Goal: Task Accomplishment & Management: Use online tool/utility

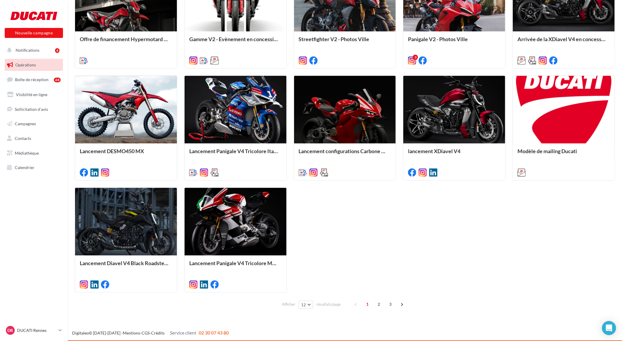
scroll to position [236, 0]
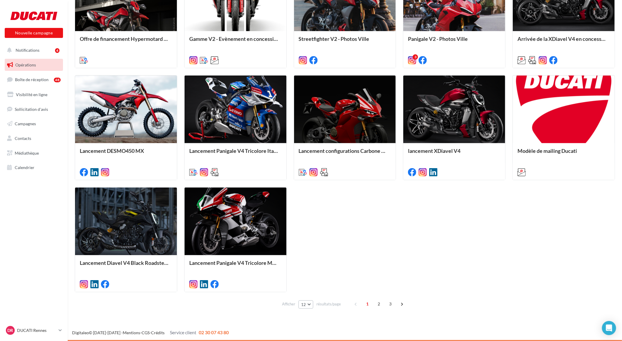
click at [309, 304] on button "12" at bounding box center [305, 305] width 15 height 8
click at [306, 296] on button "96" at bounding box center [318, 294] width 41 height 10
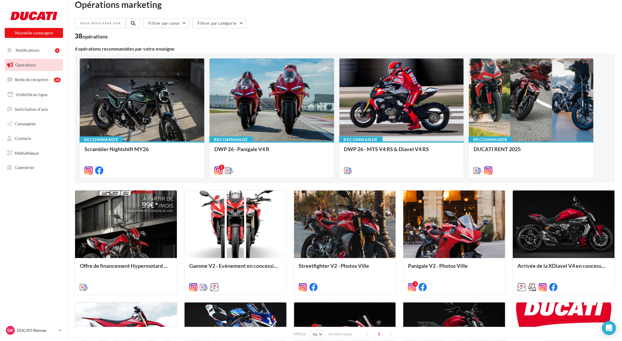
scroll to position [0, 0]
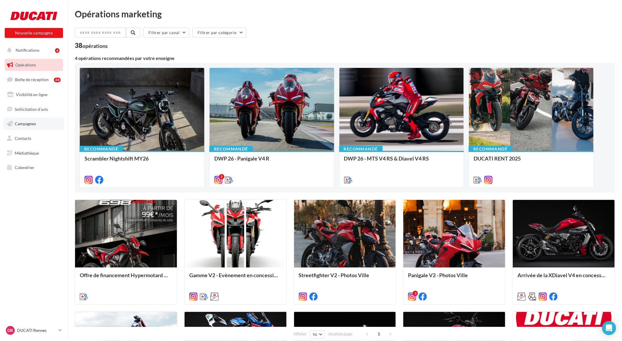
click at [27, 123] on span "Campagnes" at bounding box center [25, 123] width 21 height 5
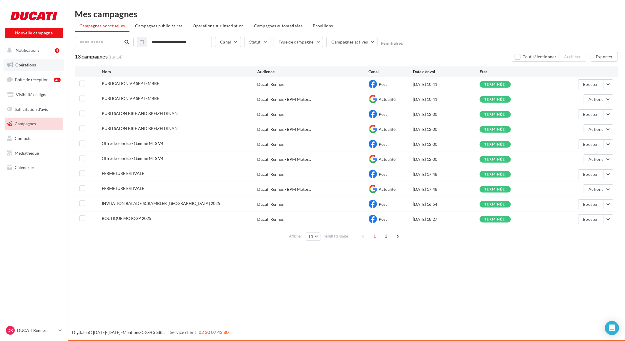
click at [22, 62] on span "Opérations" at bounding box center [25, 64] width 21 height 5
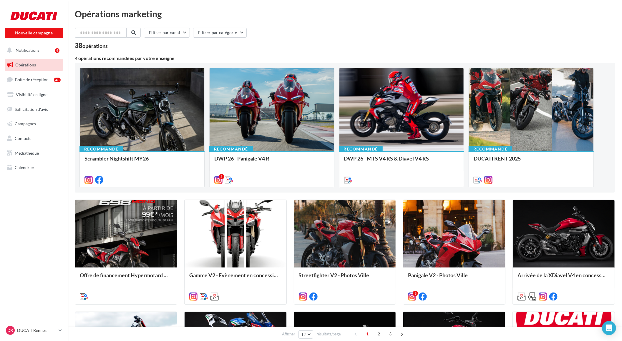
click at [86, 31] on input "text" at bounding box center [101, 33] width 52 height 10
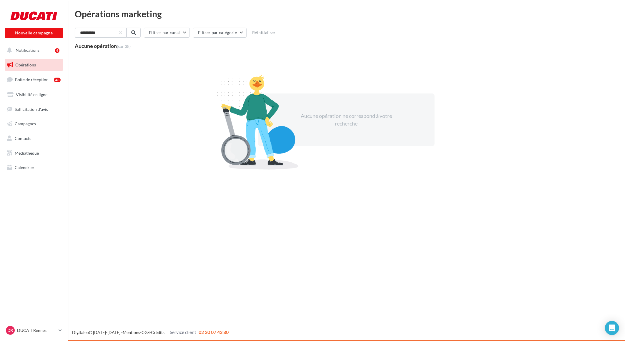
click at [82, 32] on input "**********" at bounding box center [101, 33] width 52 height 10
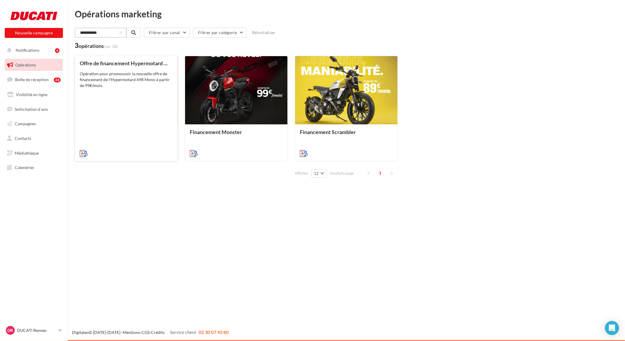
type input "**********"
click at [141, 118] on div "Offre de financement Hypermotard 698 Mono Opération pour promouvoir la nouvelle…" at bounding box center [126, 108] width 93 height 96
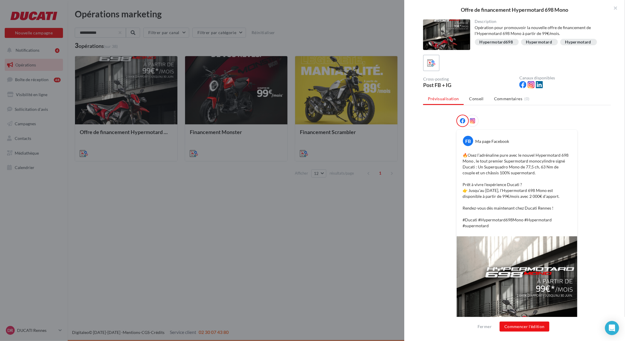
click at [245, 107] on div at bounding box center [312, 170] width 625 height 341
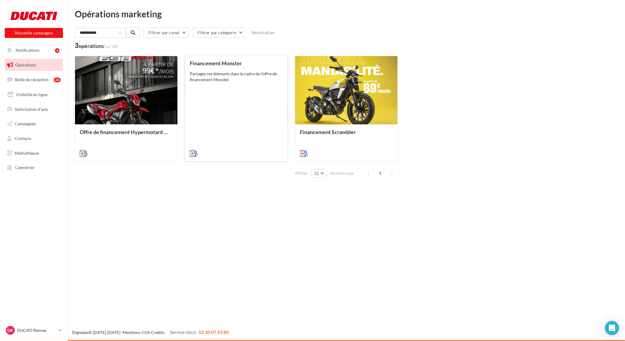
click at [233, 88] on div "Financement Monster Partagez ces éléments dans le cadre de l'offre de financeme…" at bounding box center [236, 108] width 93 height 96
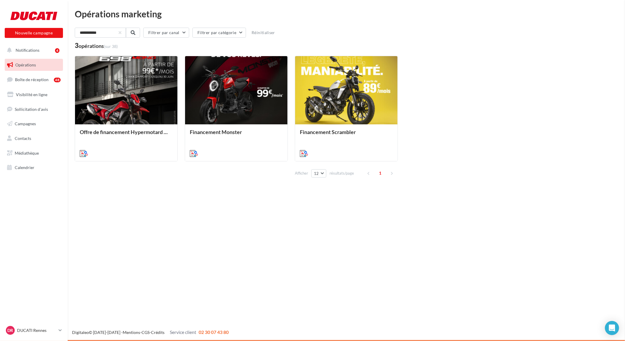
click at [59, 329] on icon at bounding box center [60, 330] width 3 height 5
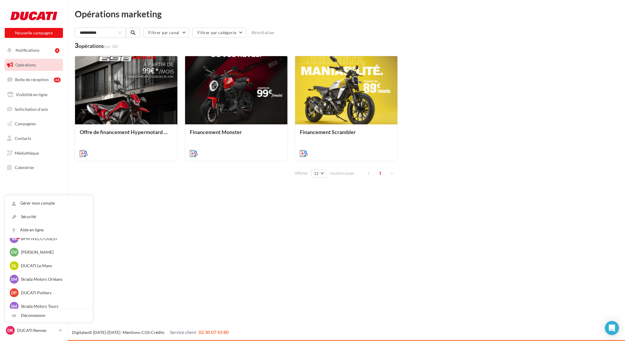
scroll to position [54, 0]
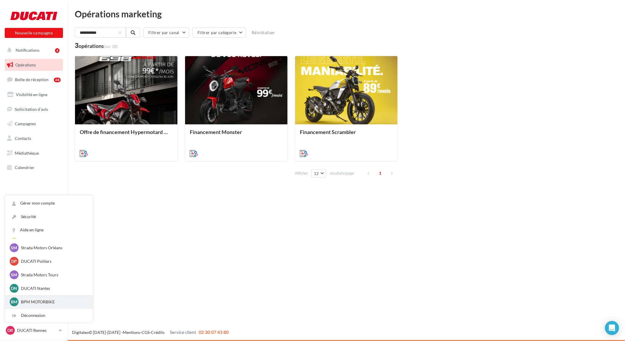
click at [34, 302] on p "BPM MOTORBIKE" at bounding box center [53, 302] width 65 height 6
